Goal: Answer question/provide support: Share knowledge or assist other users

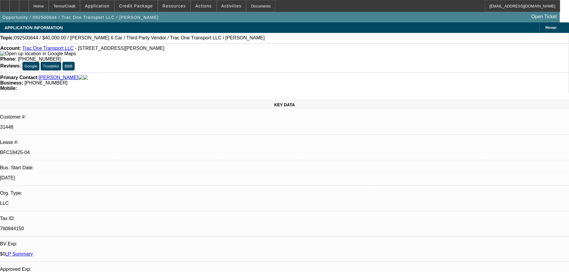
select select "0"
select select "3"
select select "0"
select select "6"
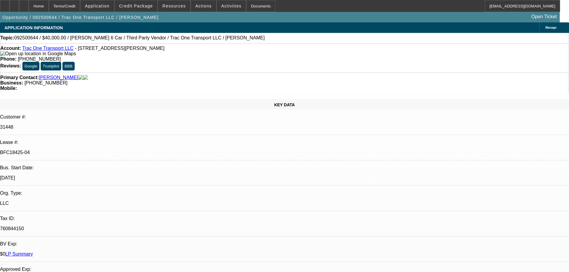
select select "0"
select select "6"
select select "0"
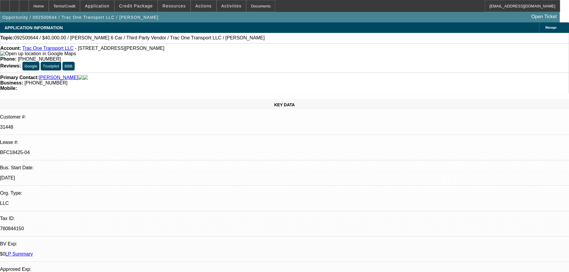
select select "0"
select select "6"
select select "0"
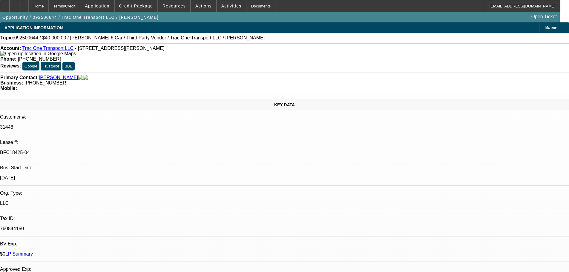
select select "0"
select select "6"
click at [6, 7] on div at bounding box center [5, 6] width 10 height 12
drag, startPoint x: 460, startPoint y: 132, endPoint x: 430, endPoint y: 132, distance: 29.9
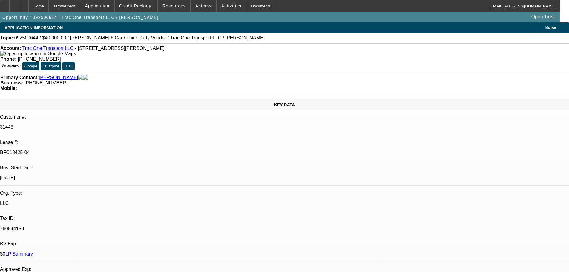
drag, startPoint x: 469, startPoint y: 131, endPoint x: 530, endPoint y: 129, distance: 60.0
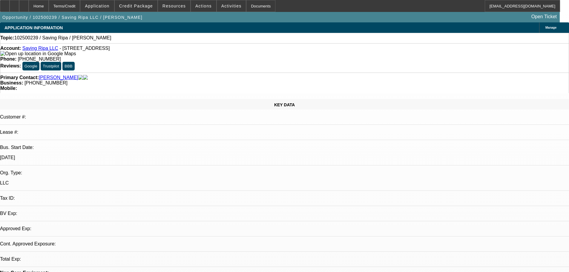
select select "0"
select select "2"
select select "0.1"
select select "4"
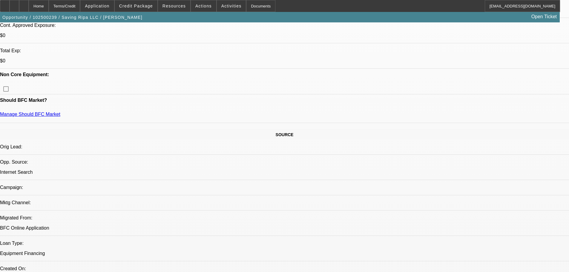
scroll to position [299, 0]
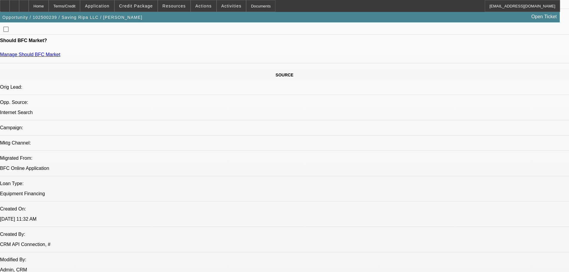
click at [149, 4] on span "Credit Package" at bounding box center [136, 6] width 34 height 5
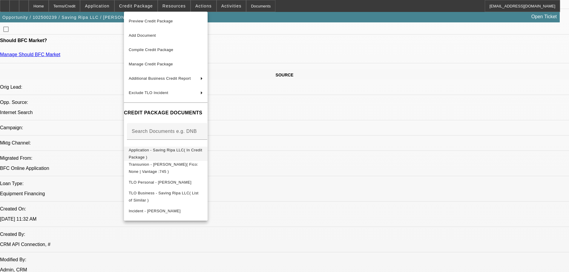
click at [206, 156] on button "Application - Saving Ripa LLC( In Credit Package )" at bounding box center [166, 154] width 84 height 14
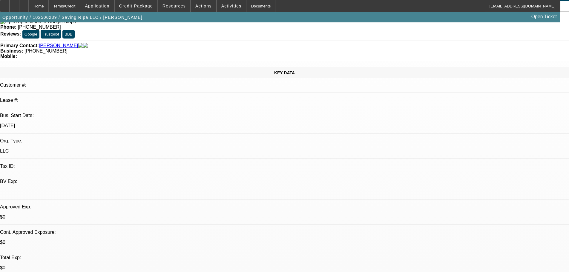
scroll to position [30, 0]
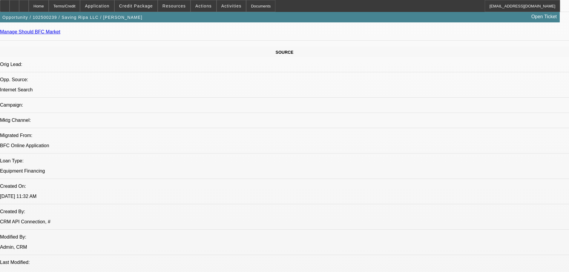
scroll to position [358, 0]
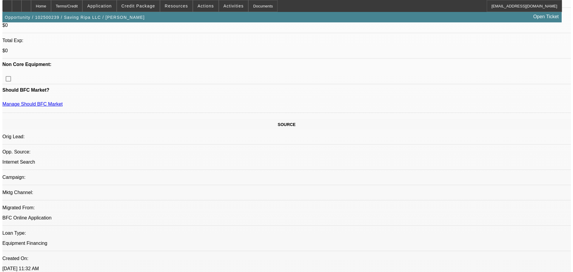
scroll to position [0, 0]
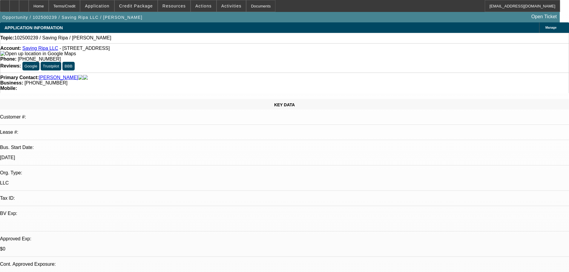
drag, startPoint x: 214, startPoint y: 110, endPoint x: 441, endPoint y: 62, distance: 232.8
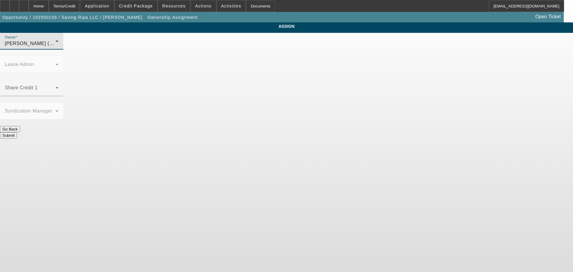
click at [56, 47] on div "Flores, Brian (Lvl 3)" at bounding box center [30, 43] width 51 height 7
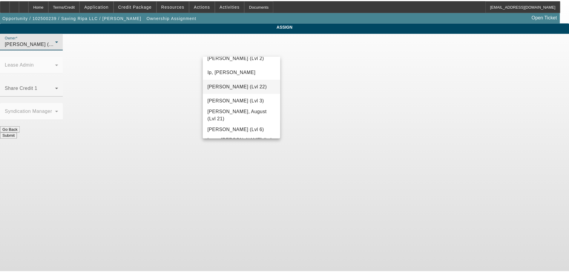
scroll to position [448, 0]
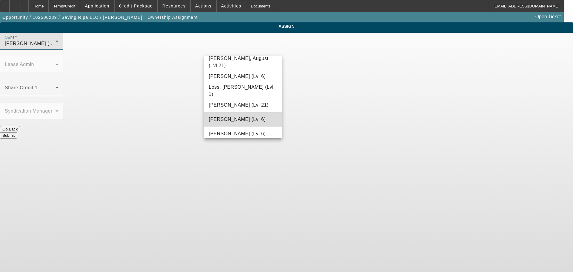
click at [254, 123] on span "Mansfield, Jeff (Lvl 6)" at bounding box center [237, 119] width 57 height 7
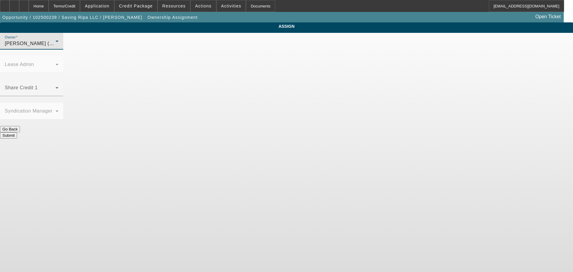
click at [17, 132] on button "Submit" at bounding box center [8, 135] width 17 height 6
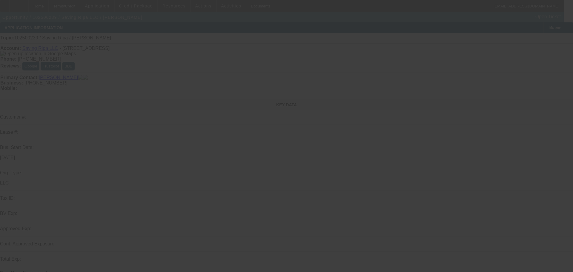
select select "0"
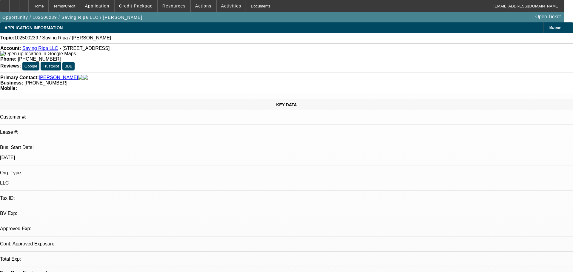
select select "2"
select select "0.1"
select select "4"
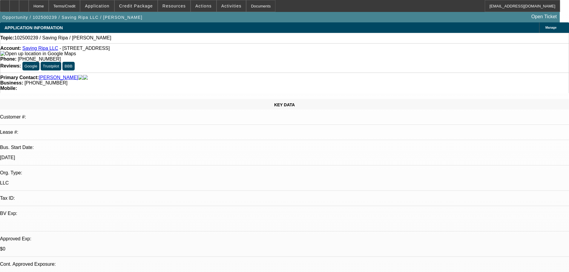
drag, startPoint x: 122, startPoint y: 47, endPoint x: 27, endPoint y: 48, distance: 95.3
click at [27, 48] on div "Account: Saving Ripa LLC - 510 Walnut Ln, Festus, MO 63028 Phone: (636) 551-816…" at bounding box center [284, 57] width 569 height 29
copy div "Saving Ripa LLC - 510 Walnut Ln, Festus, MO 63028"
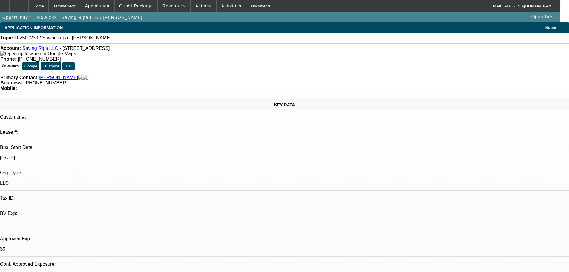
click at [167, 54] on div "Account: Saving Ripa LLC - 510 Walnut Ln, Festus, MO 63028" at bounding box center [284, 51] width 568 height 11
click at [29, 5] on div at bounding box center [24, 6] width 10 height 12
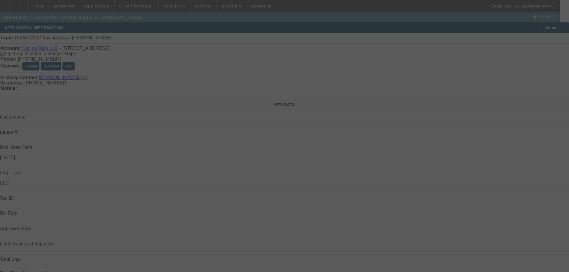
select select "0"
select select "2"
select select "0.1"
select select "4"
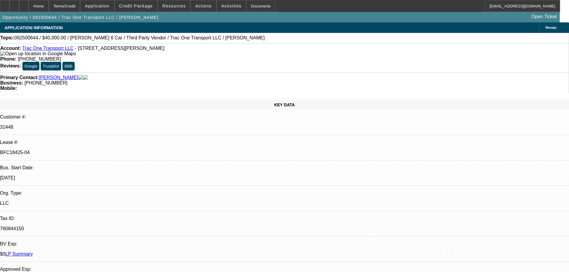
select select "0"
select select "3"
select select "0"
select select "6"
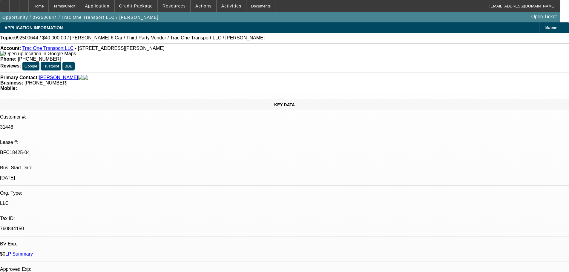
select select "0"
select select "6"
select select "0"
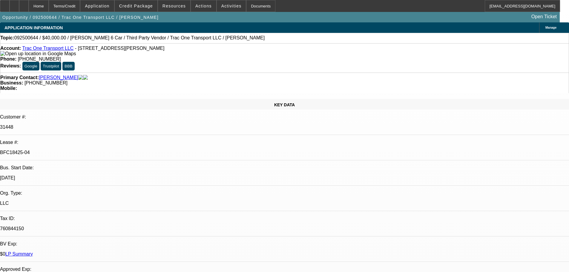
select select "0"
select select "6"
select select "0"
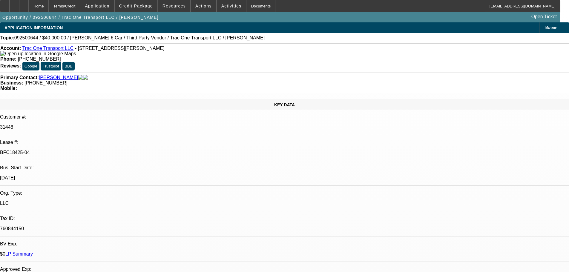
select select "0"
select select "6"
click at [29, 8] on div at bounding box center [24, 6] width 10 height 12
select select "0"
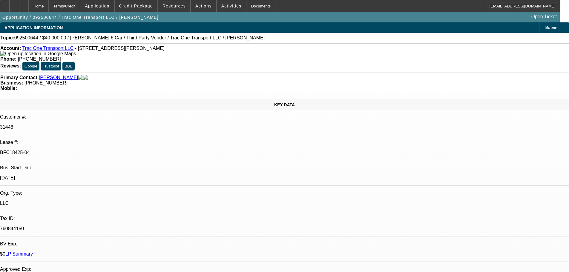
select select "3"
select select "0"
select select "6"
select select "0"
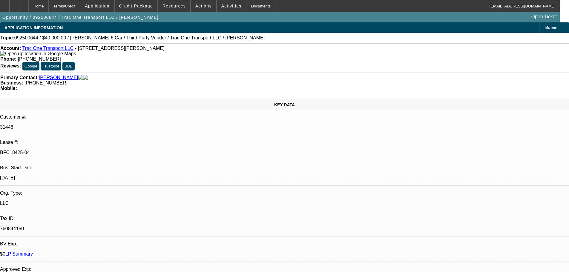
select select "0"
select select "6"
select select "0"
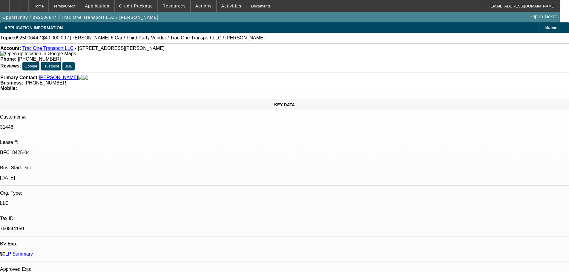
select select "6"
select select "0"
select select "6"
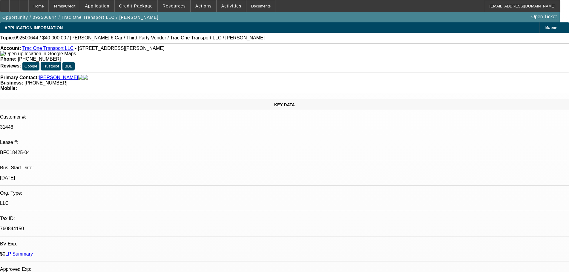
drag, startPoint x: 246, startPoint y: 67, endPoint x: 214, endPoint y: 65, distance: 32.1
click at [214, 80] on div "Business: (469) 688-5424" at bounding box center [284, 82] width 568 height 5
copy span "(469) 688-5424"
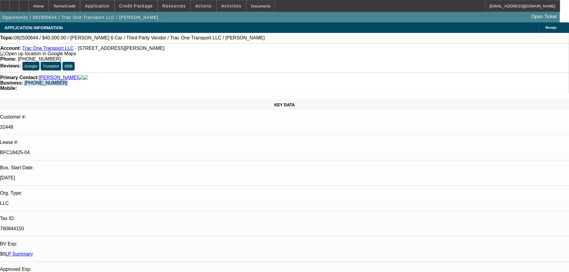
click at [131, 73] on div "Primary Contact: Lamptey, Francis Business: (469) 688-5424 Mobile:" at bounding box center [284, 83] width 569 height 21
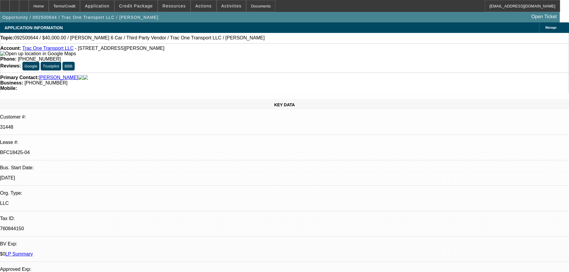
radio input "true"
type textarea "10/9 spoke with Francis, said his phone isnt working for epoa so he'll have to …"
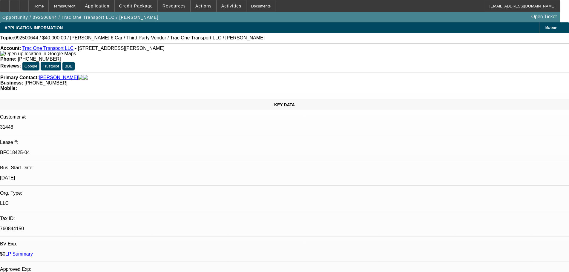
radio input "true"
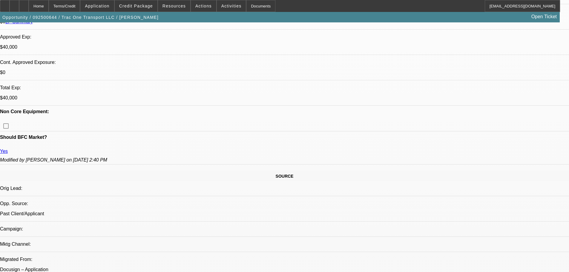
drag, startPoint x: 256, startPoint y: 256, endPoint x: 263, endPoint y: 250, distance: 9.3
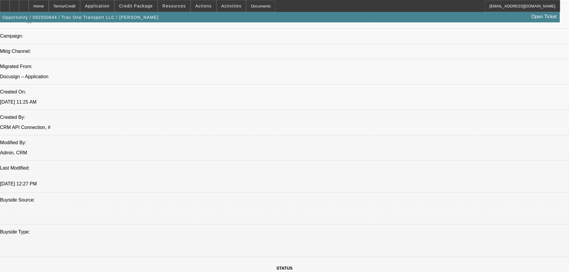
scroll to position [1225, 0]
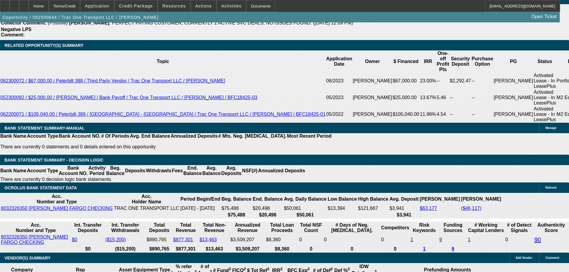
drag, startPoint x: 302, startPoint y: 158, endPoint x: 306, endPoint y: 272, distance: 114.2
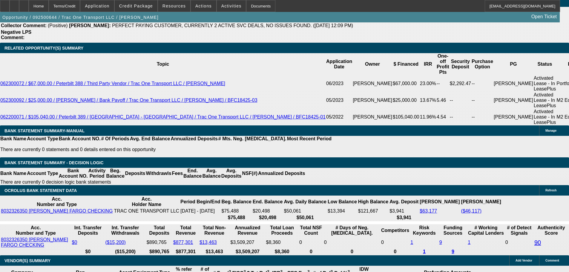
drag, startPoint x: 253, startPoint y: 212, endPoint x: 253, endPoint y: 135, distance: 76.5
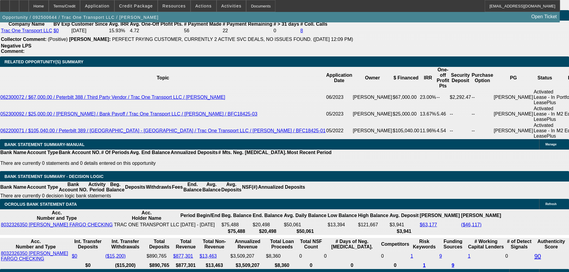
scroll to position [1118, 0]
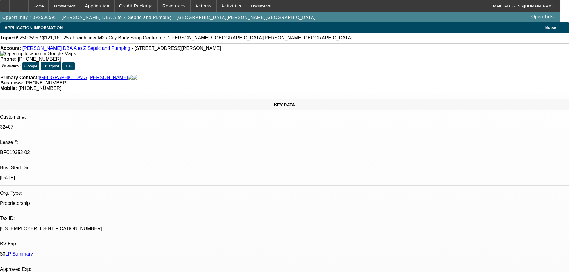
select select "0"
select select "6"
select select "0"
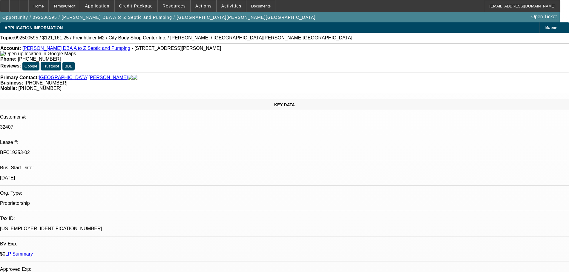
select select "0"
select select "6"
select select "0"
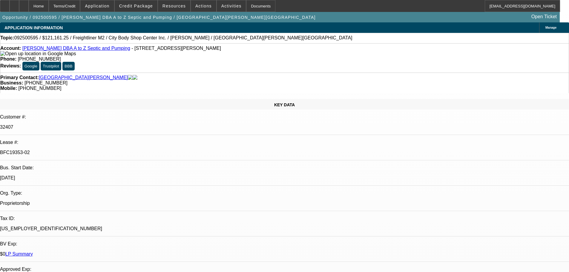
select select "0"
select select "6"
select select "0"
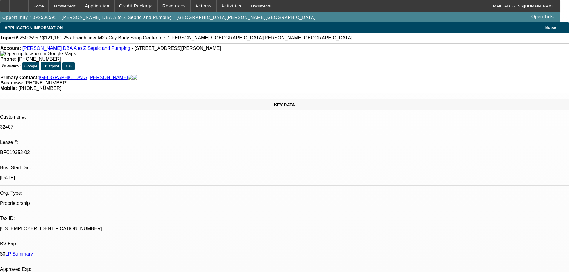
select select "6"
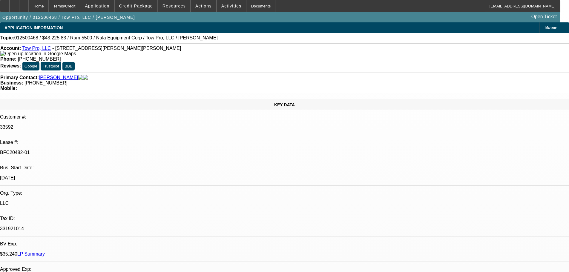
select select "0"
select select "2"
select select "0"
select select "6"
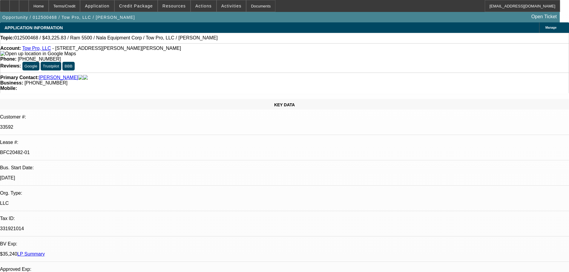
select select "0"
select select "2"
select select "0"
select select "6"
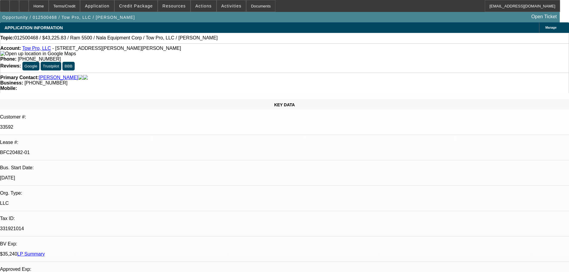
select select "0"
select select "2"
select select "0"
select select "6"
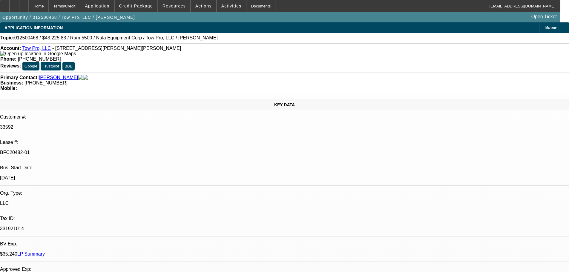
select select "0"
select select "2"
select select "0"
select select "6"
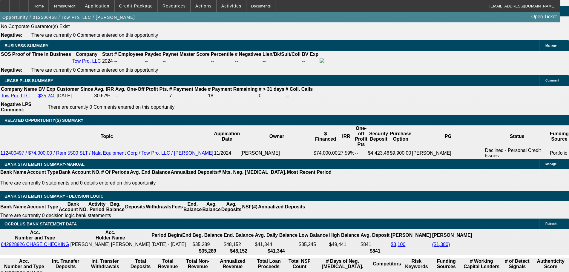
scroll to position [1045, 0]
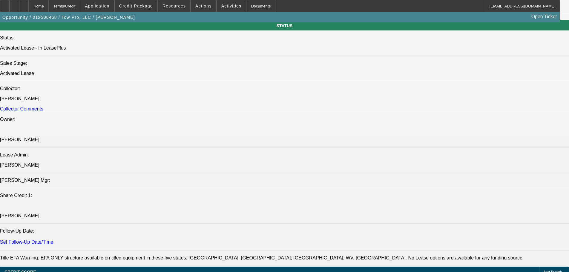
scroll to position [0, 0]
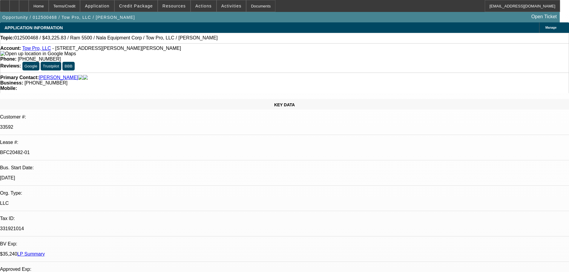
drag, startPoint x: 190, startPoint y: 149, endPoint x: 200, endPoint y: -5, distance: 153.8
